Goal: Task Accomplishment & Management: Manage account settings

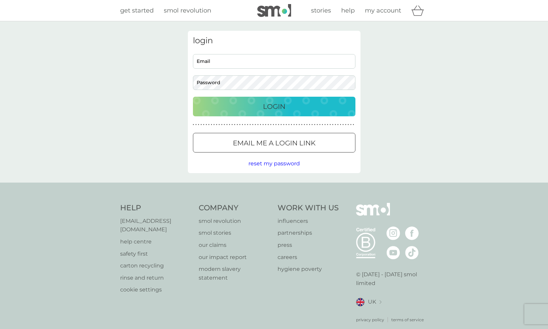
type input "amelia_hoseason@hotmail.com"
click at [280, 106] on p "Login" at bounding box center [274, 106] width 22 height 11
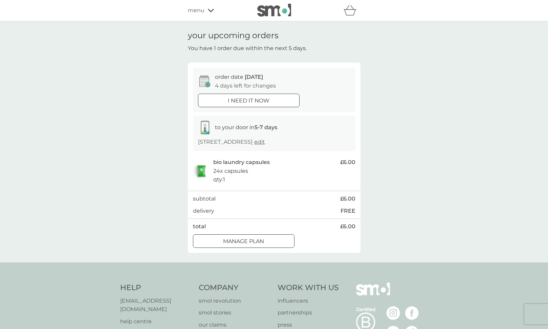
click at [263, 239] on p "Manage plan" at bounding box center [243, 241] width 41 height 9
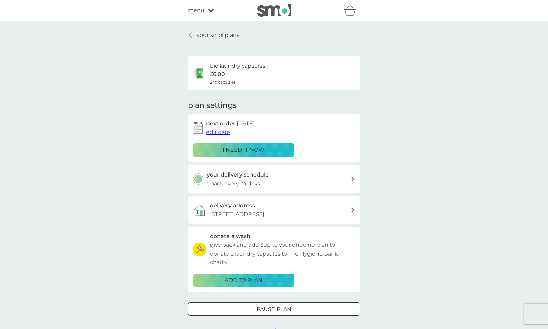
click at [221, 134] on span "edit date" at bounding box center [218, 132] width 24 height 6
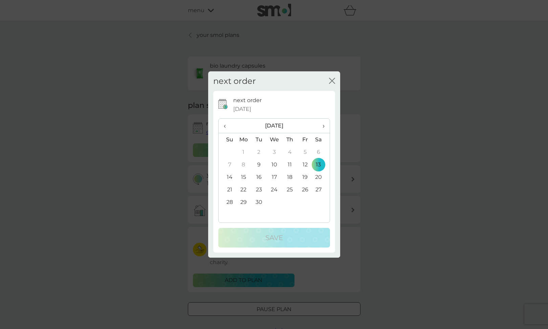
click at [305, 190] on td "26" at bounding box center [304, 189] width 15 height 13
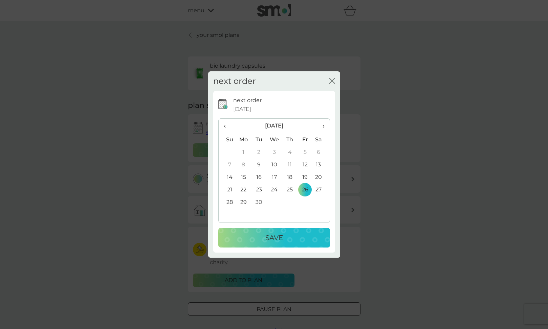
click at [295, 236] on div "Save" at bounding box center [274, 237] width 98 height 11
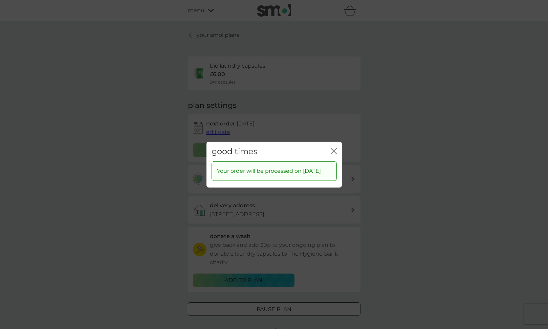
click at [333, 148] on icon "close" at bounding box center [334, 151] width 6 height 6
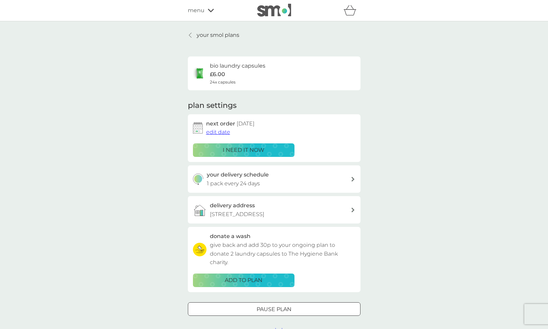
click at [198, 10] on span "menu" at bounding box center [196, 10] width 17 height 9
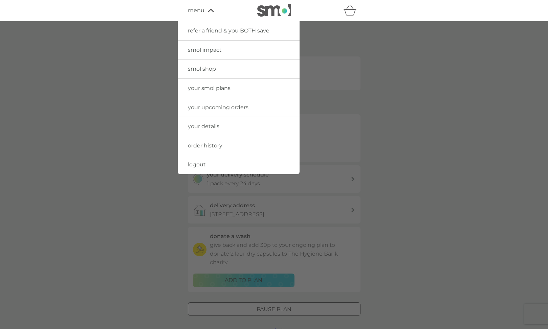
click at [201, 29] on span "refer a friend & you BOTH save" at bounding box center [229, 30] width 82 height 6
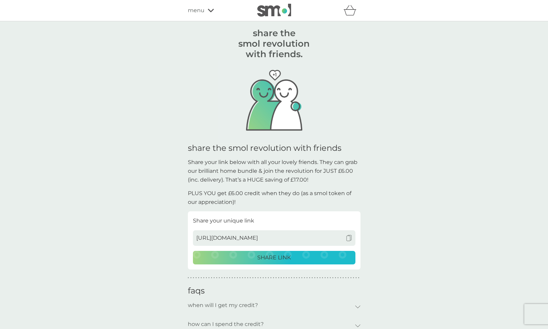
click at [349, 239] on img at bounding box center [349, 238] width 6 height 6
